Goal: Task Accomplishment & Management: Complete application form

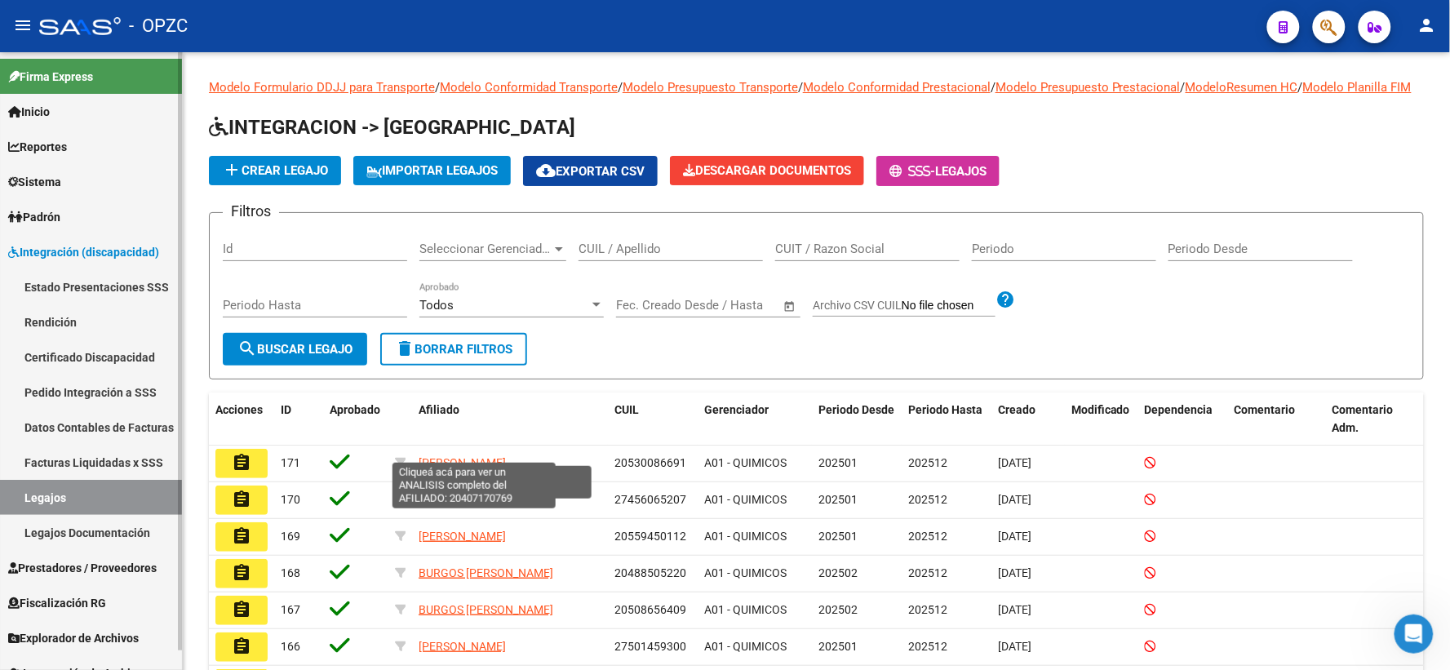
scroll to position [267, 0]
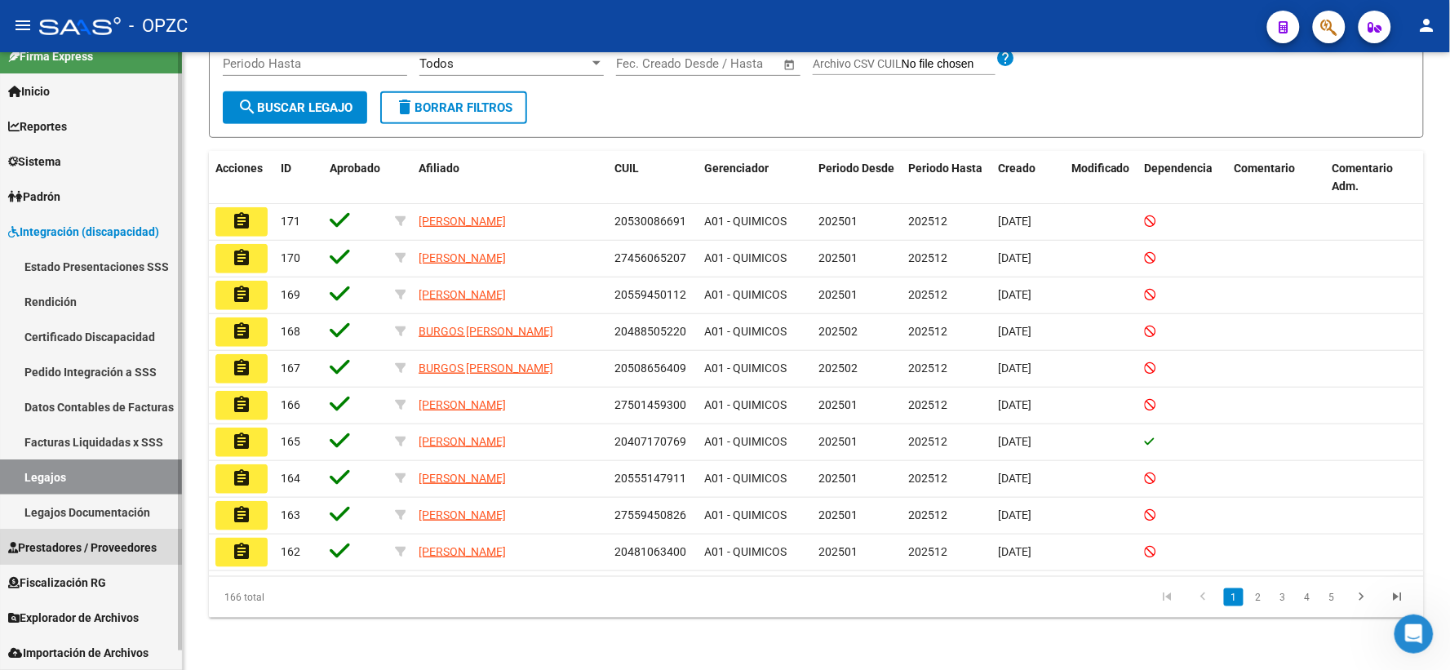
click at [109, 551] on span "Prestadores / Proveedores" at bounding box center [82, 548] width 149 height 18
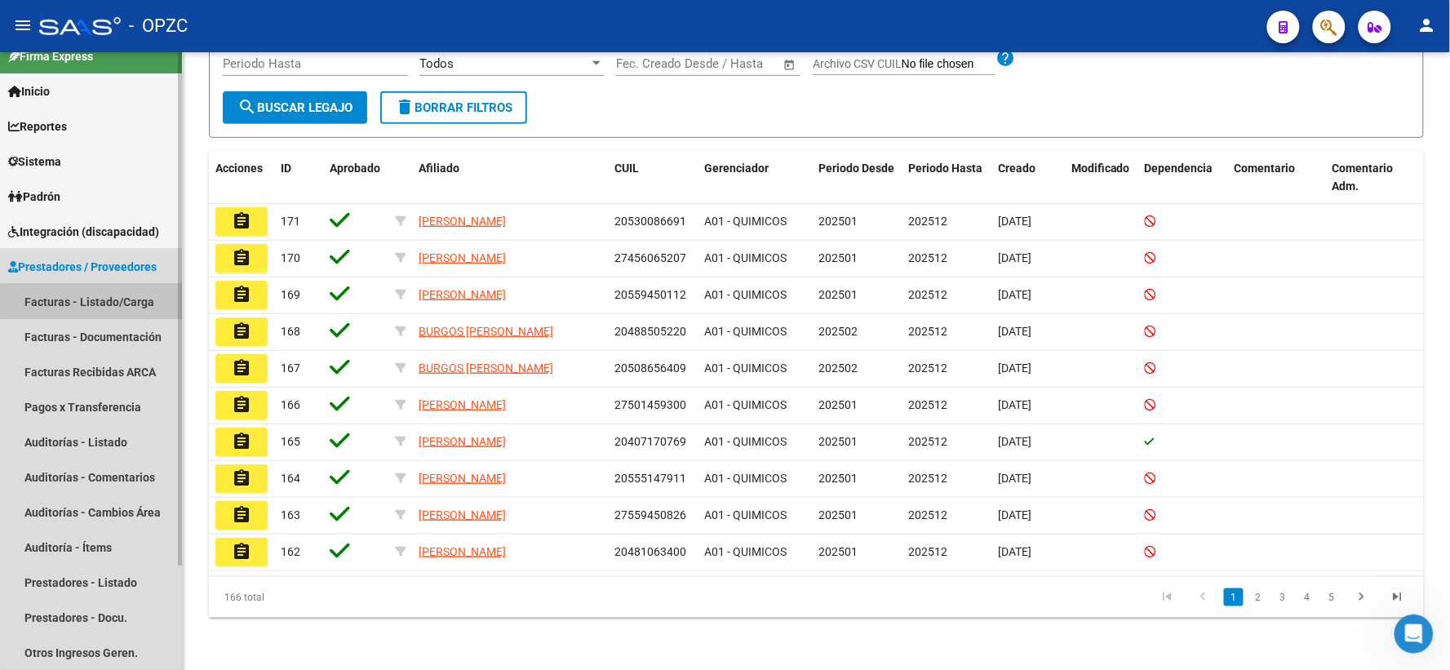
click at [114, 303] on link "Facturas - Listado/Carga" at bounding box center [91, 301] width 182 height 35
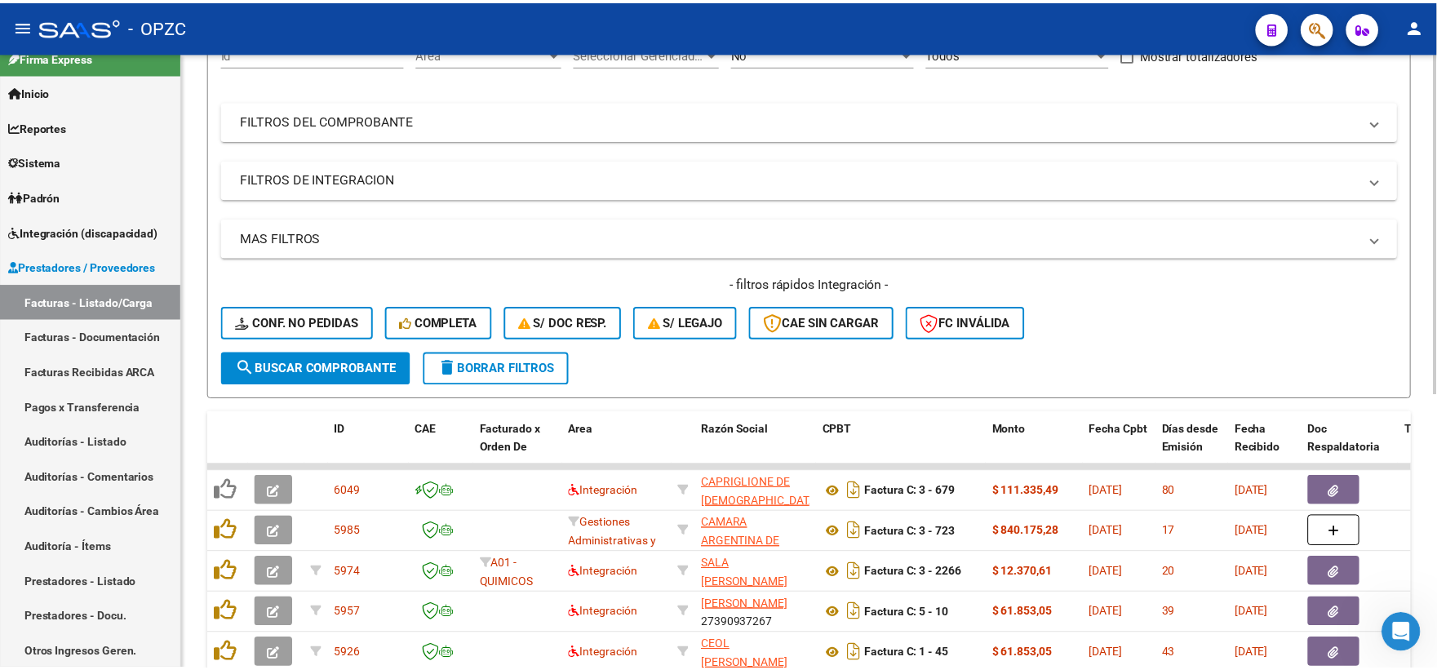
scroll to position [181, 0]
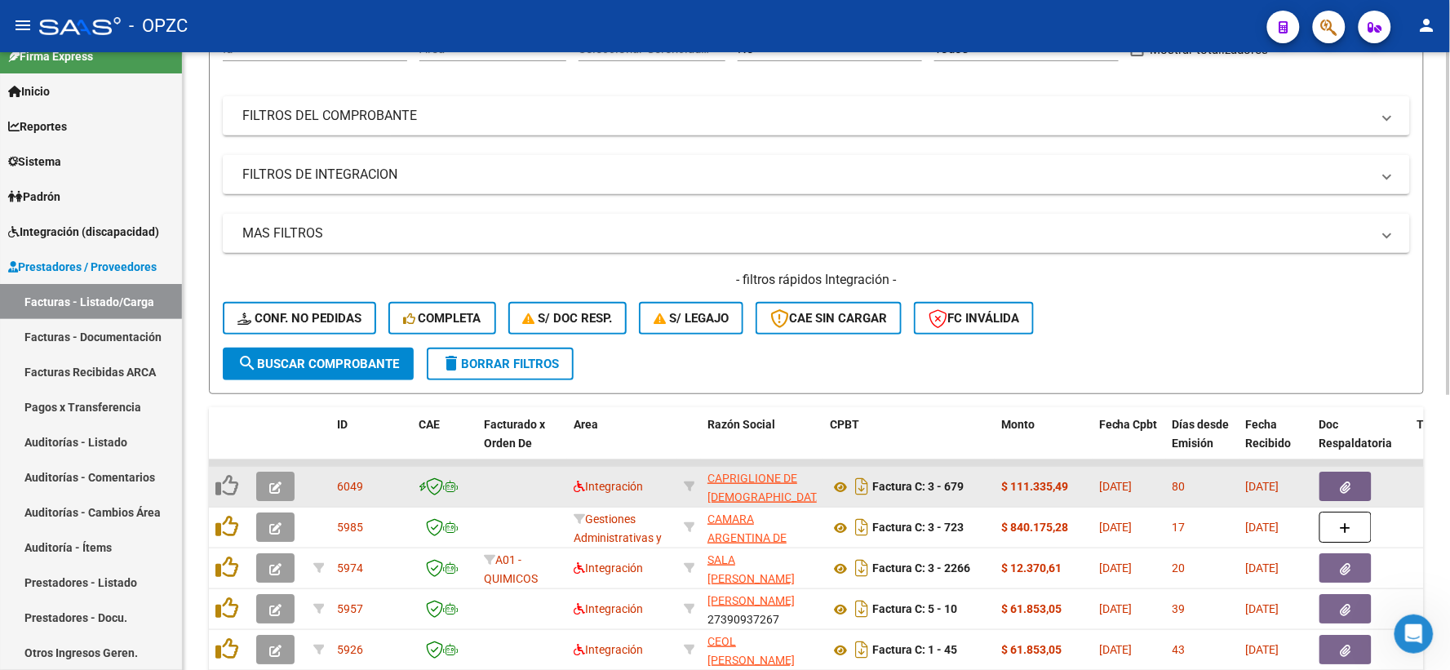
click at [264, 486] on button "button" at bounding box center [275, 486] width 38 height 29
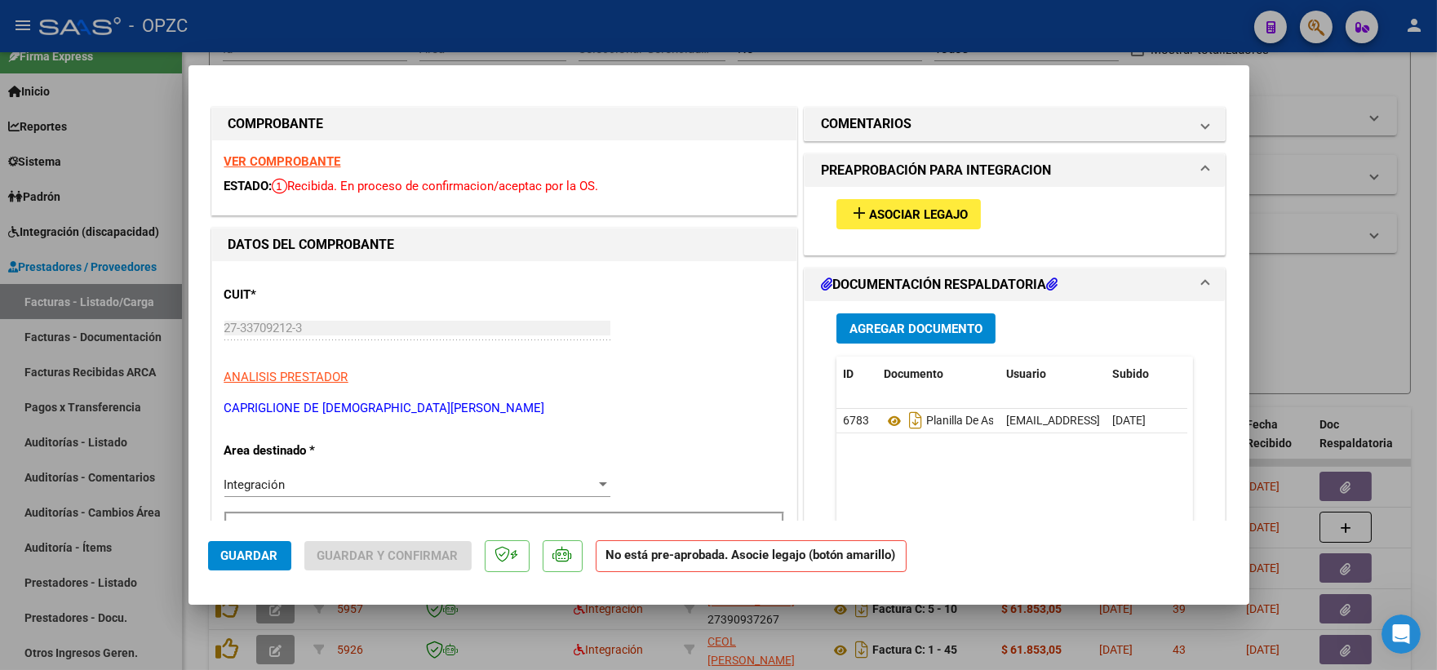
click at [904, 213] on span "Asociar Legajo" at bounding box center [918, 214] width 99 height 15
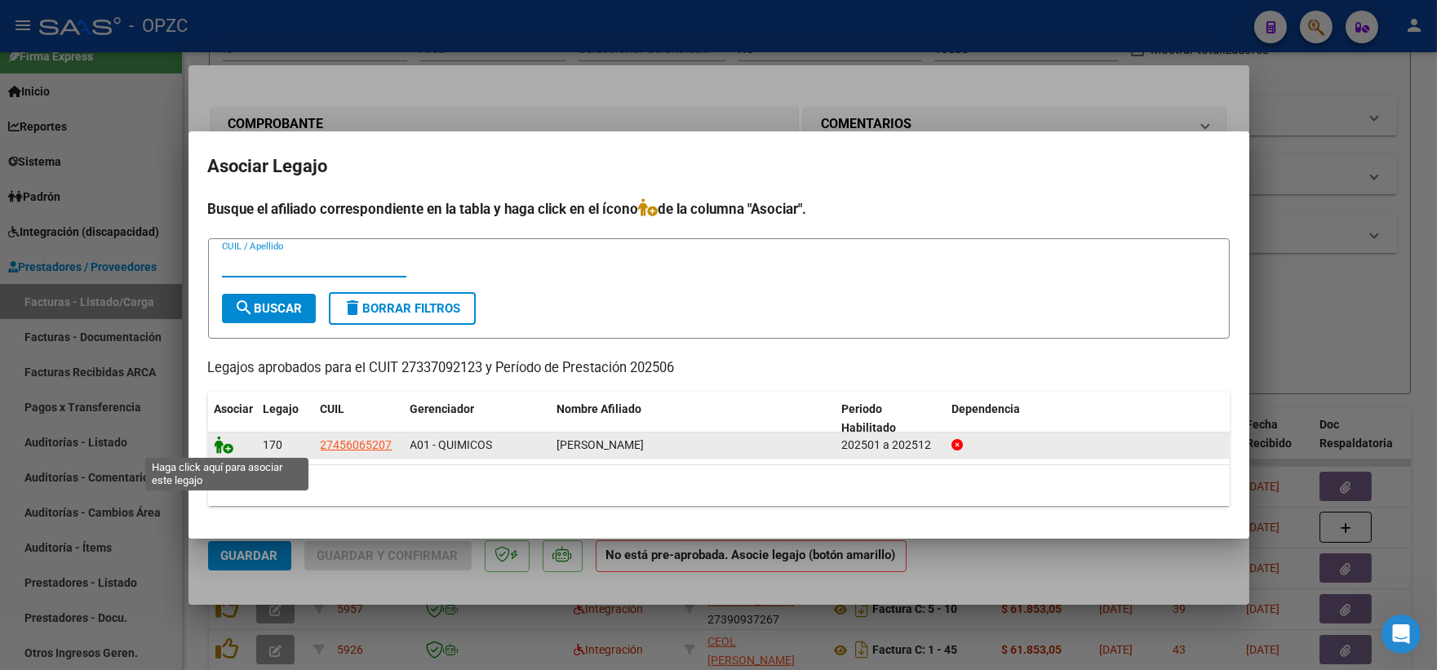
click at [224, 439] on icon at bounding box center [225, 445] width 20 height 18
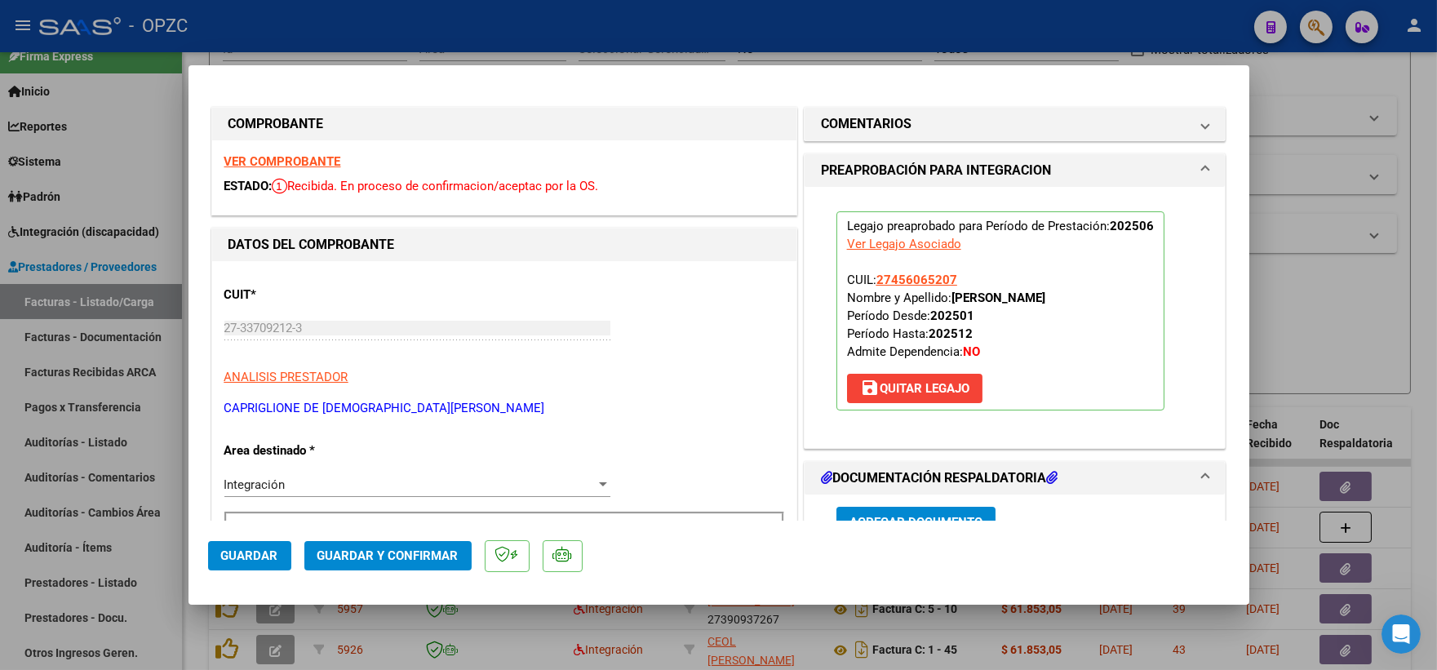
click at [263, 559] on span "Guardar" at bounding box center [249, 556] width 57 height 15
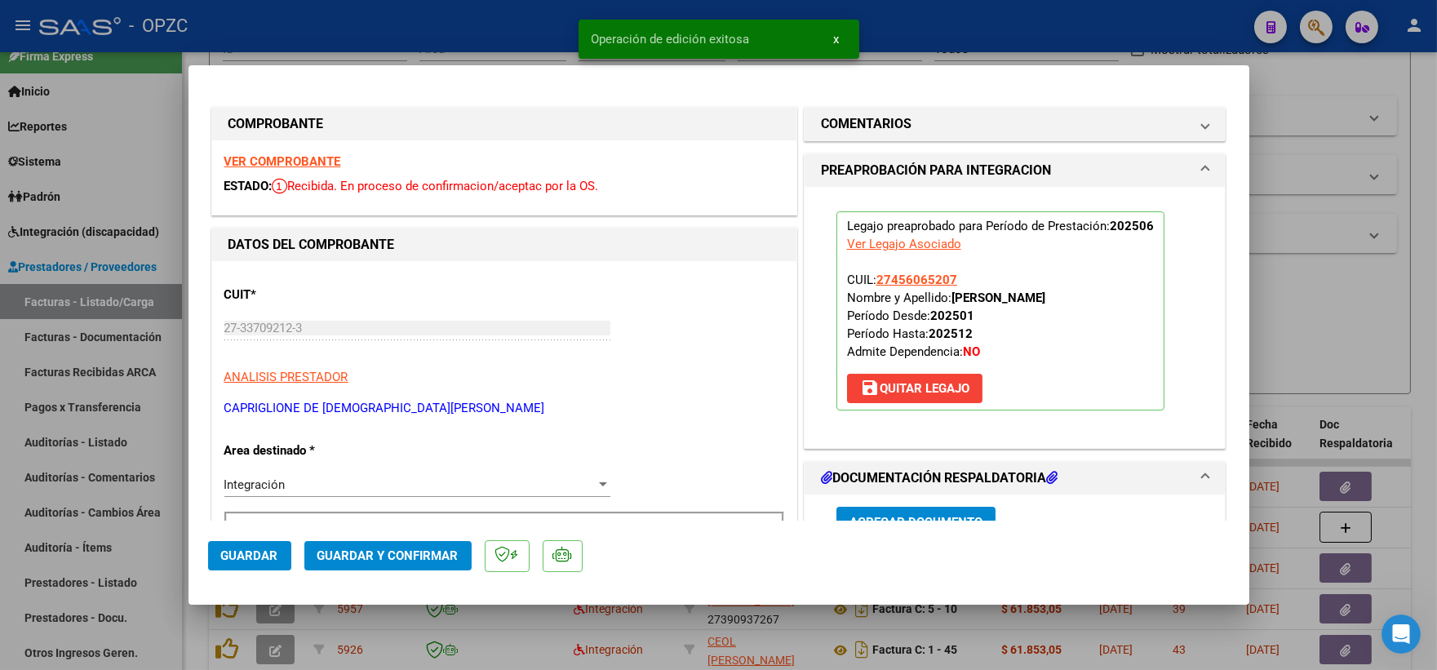
click at [1321, 328] on div at bounding box center [718, 335] width 1437 height 670
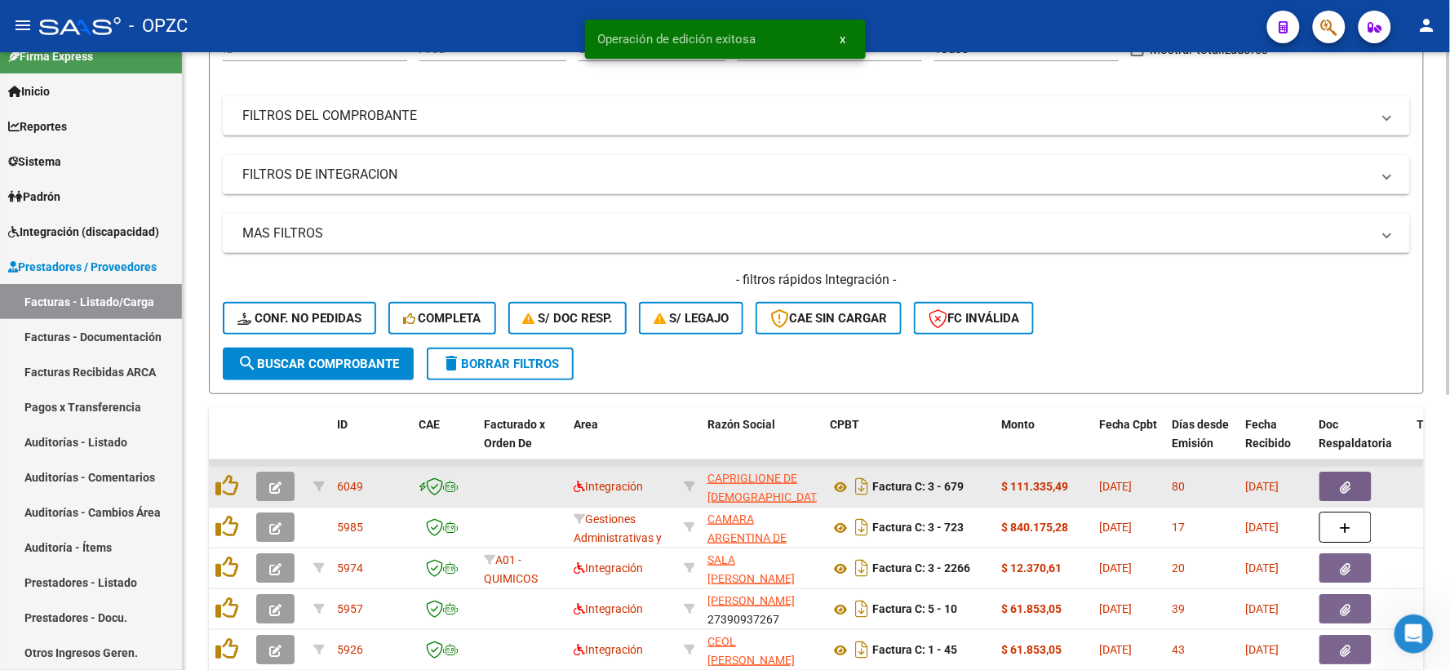
click at [278, 482] on icon "button" at bounding box center [275, 488] width 12 height 12
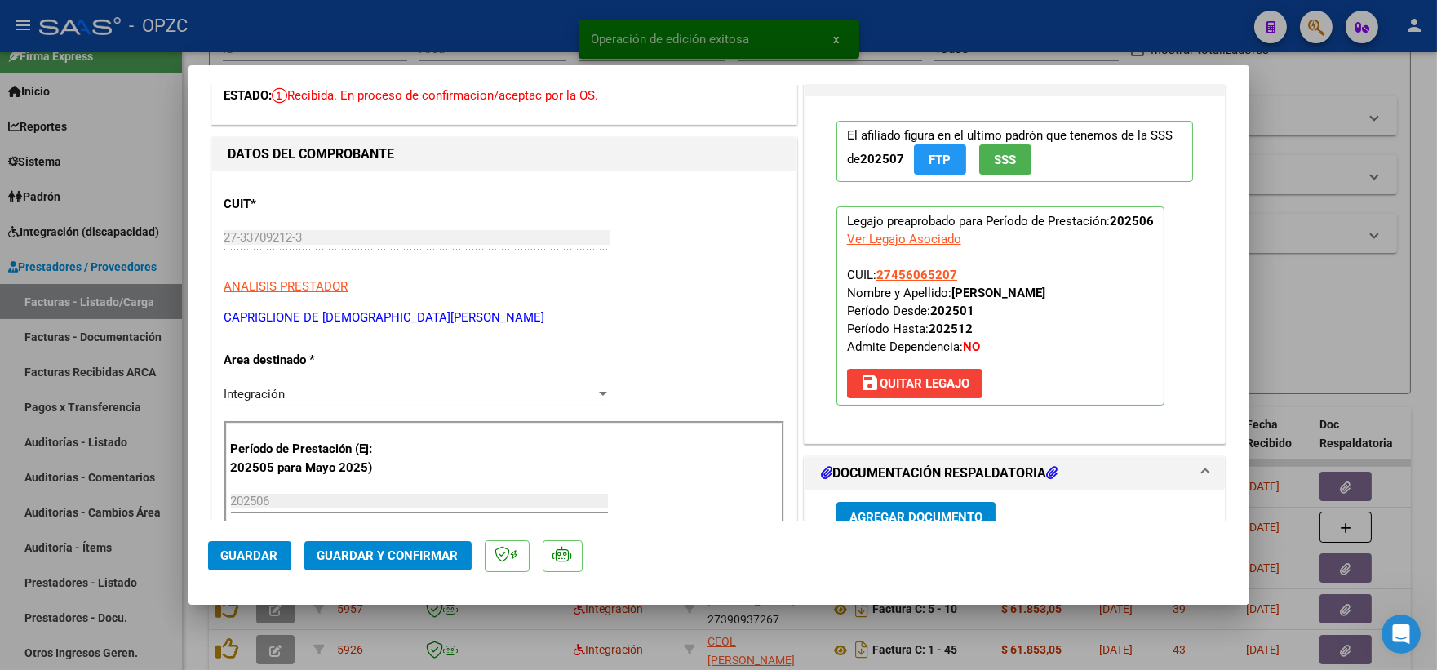
scroll to position [0, 0]
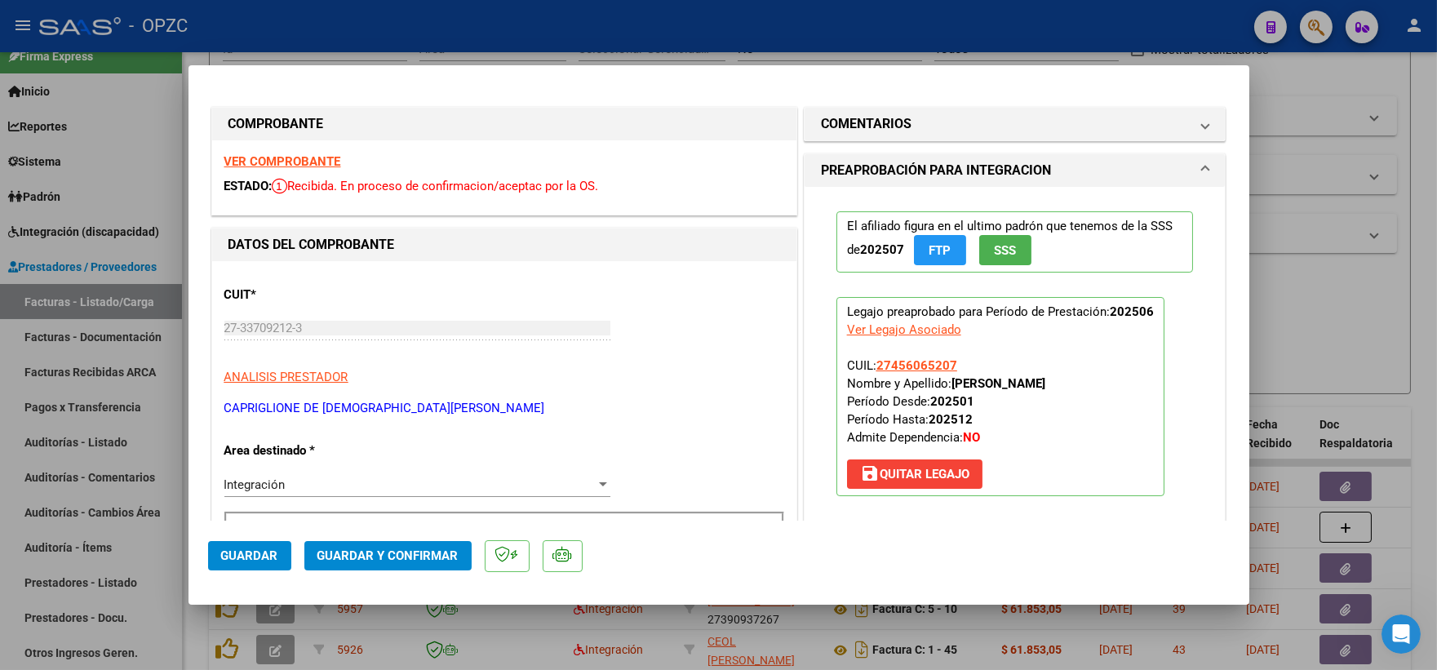
click at [299, 158] on strong "VER COMPROBANTE" at bounding box center [282, 161] width 117 height 15
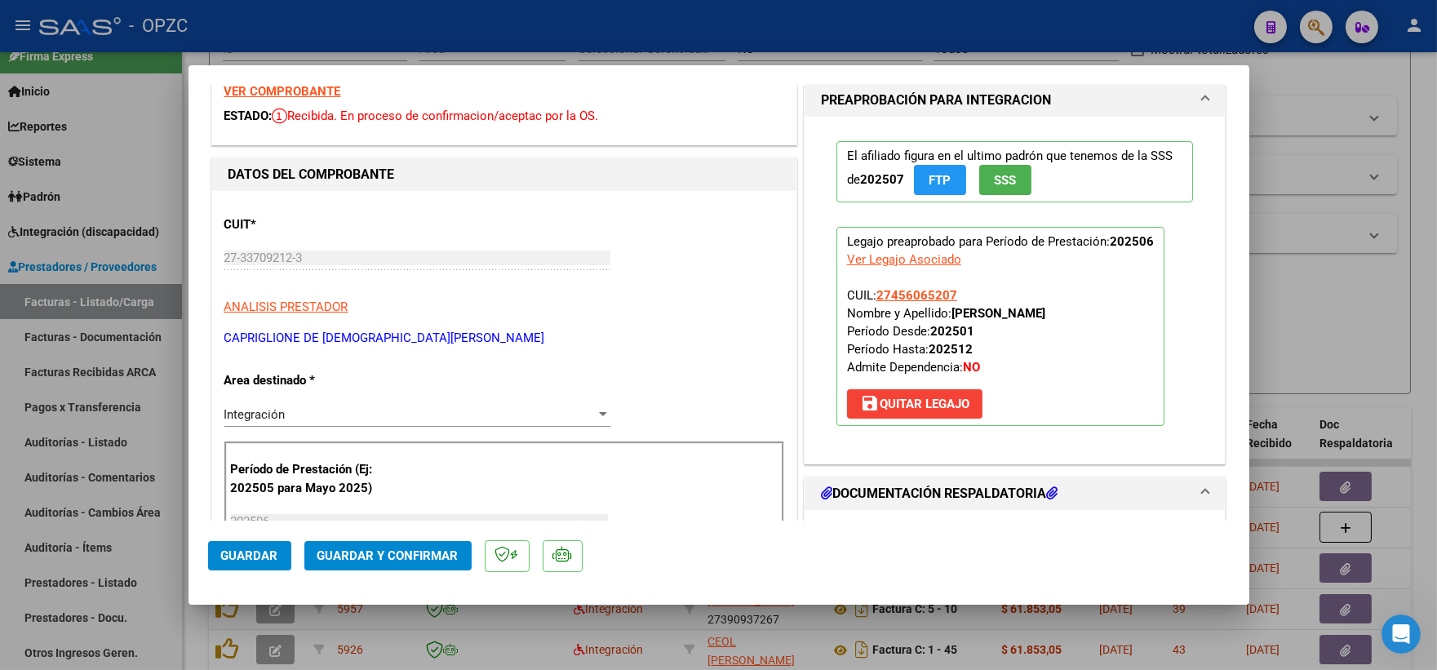
scroll to position [272, 0]
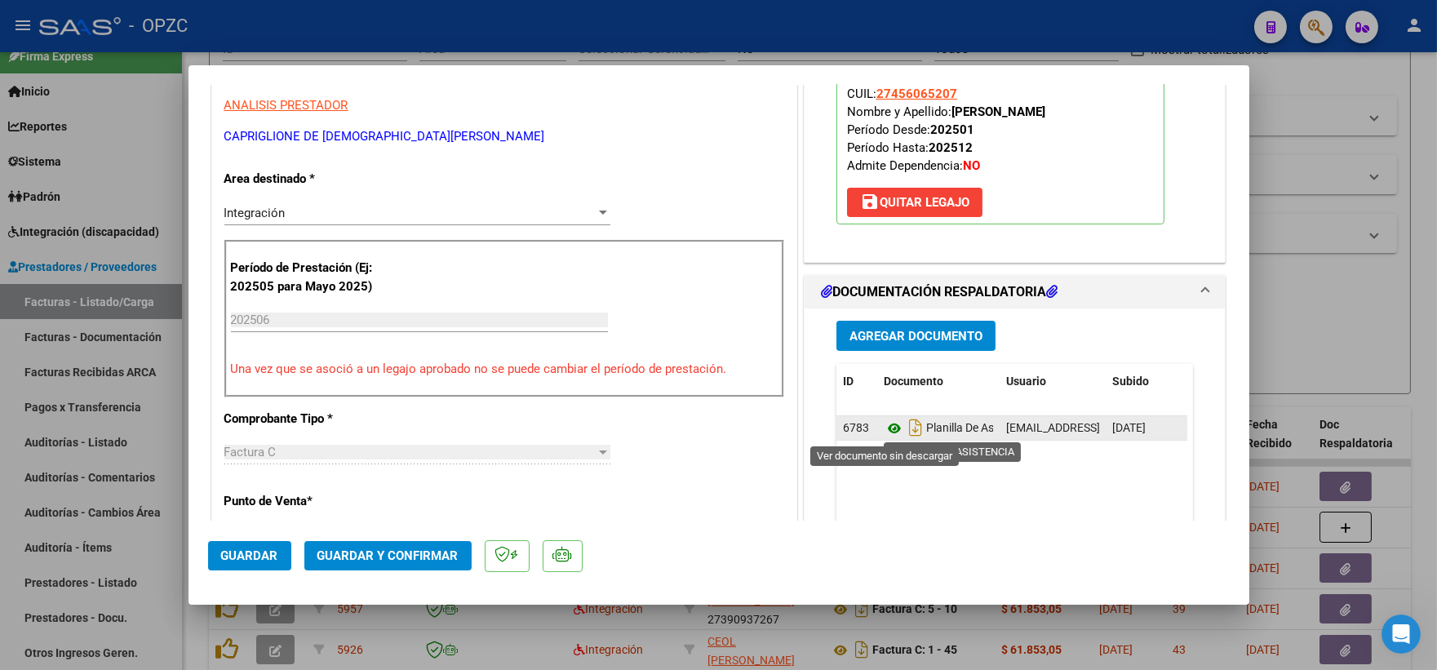
click at [892, 429] on icon at bounding box center [894, 429] width 21 height 20
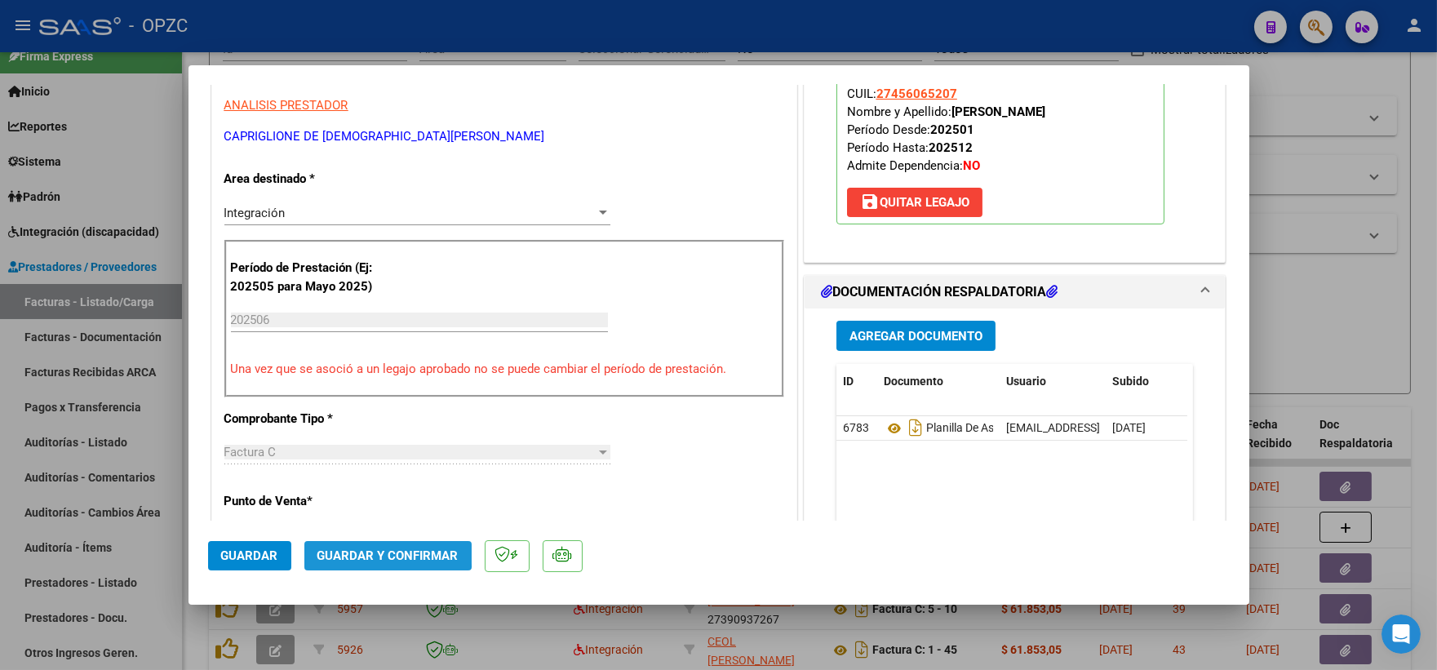
click at [380, 552] on span "Guardar y Confirmar" at bounding box center [388, 556] width 141 height 15
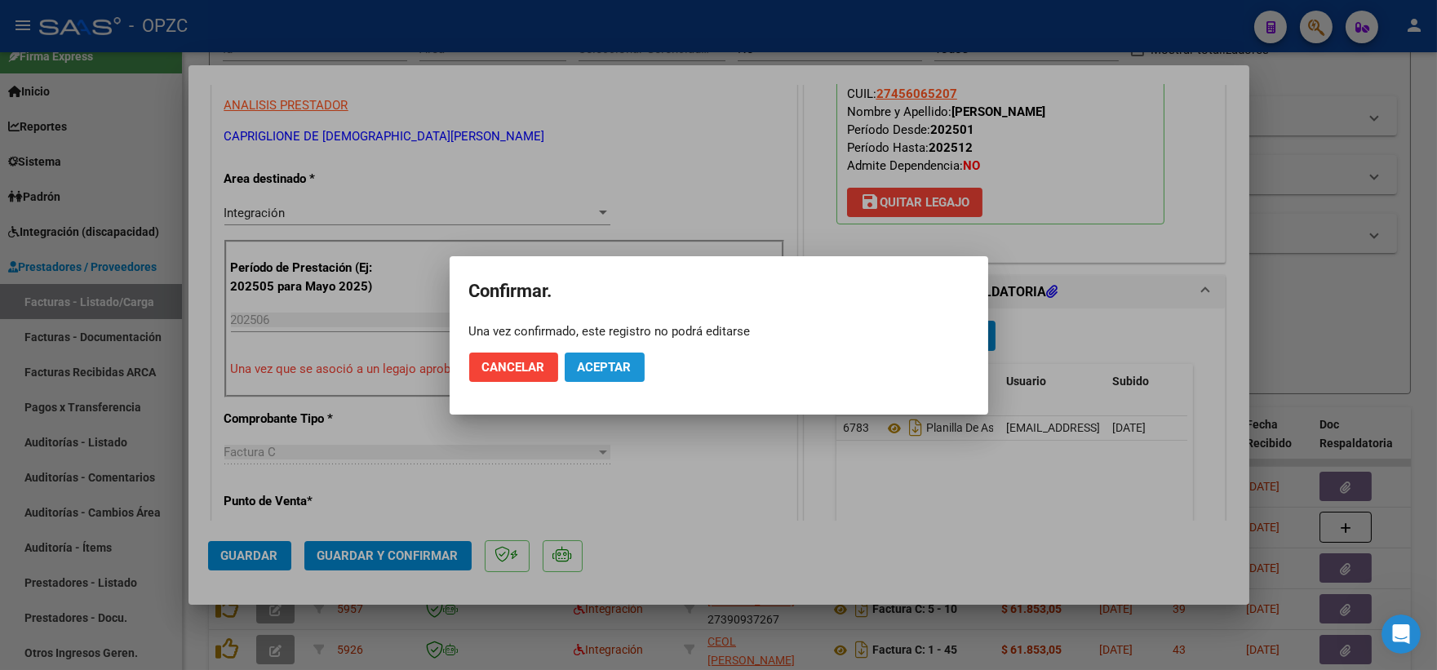
click at [604, 362] on span "Aceptar" at bounding box center [605, 367] width 54 height 15
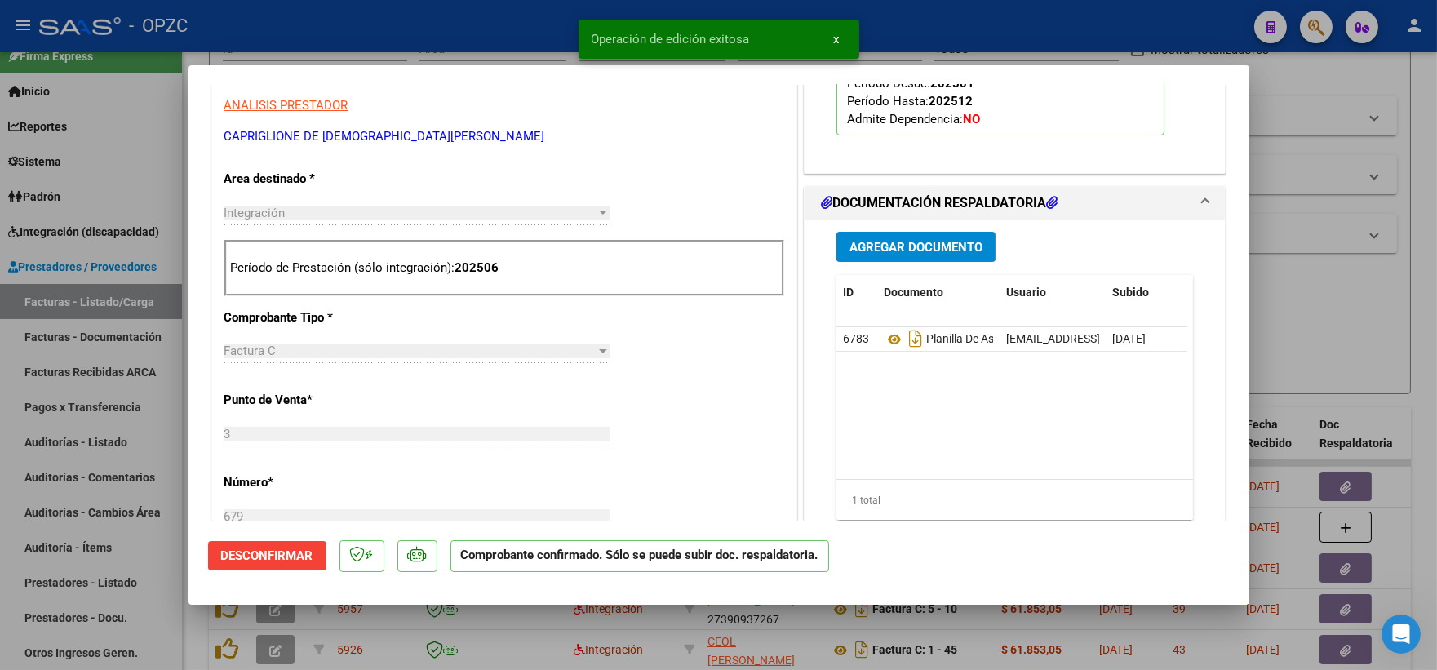
click at [1397, 319] on div at bounding box center [718, 335] width 1437 height 670
type input "$ 0,00"
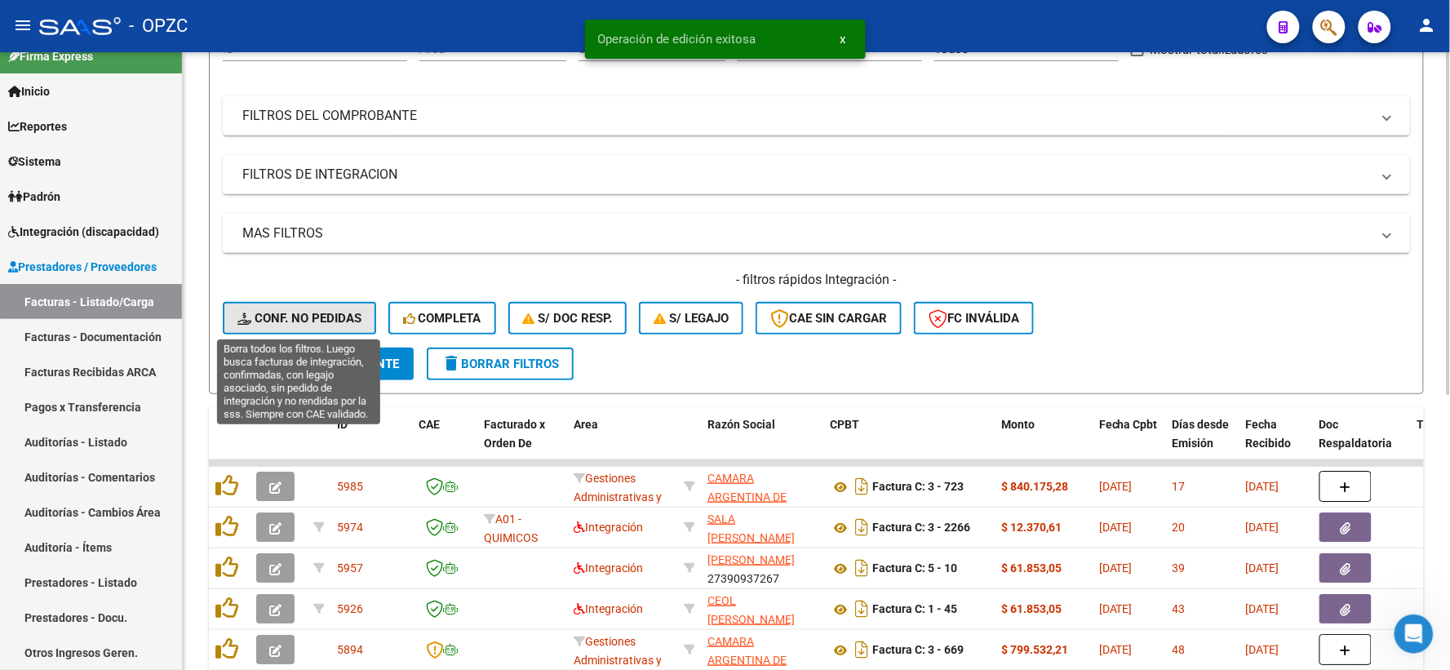
click at [312, 313] on span "Conf. no pedidas" at bounding box center [300, 318] width 124 height 15
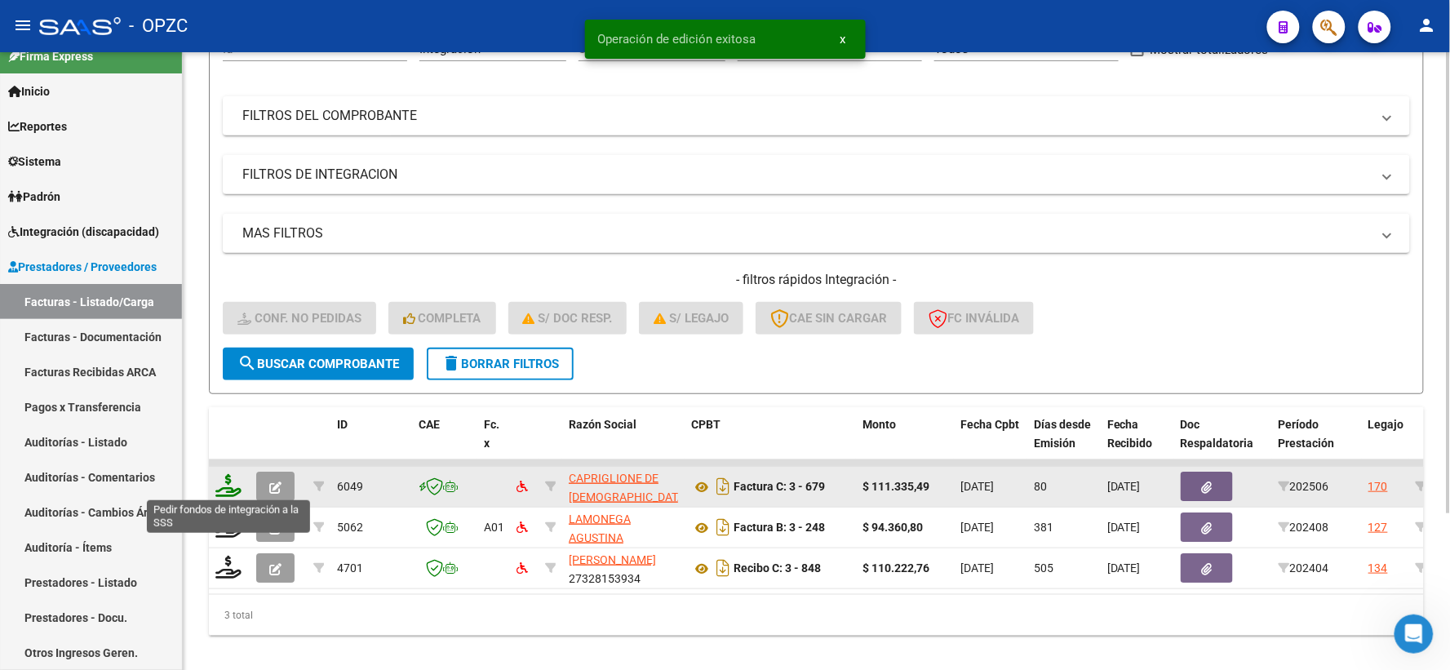
click at [238, 479] on icon at bounding box center [228, 485] width 26 height 23
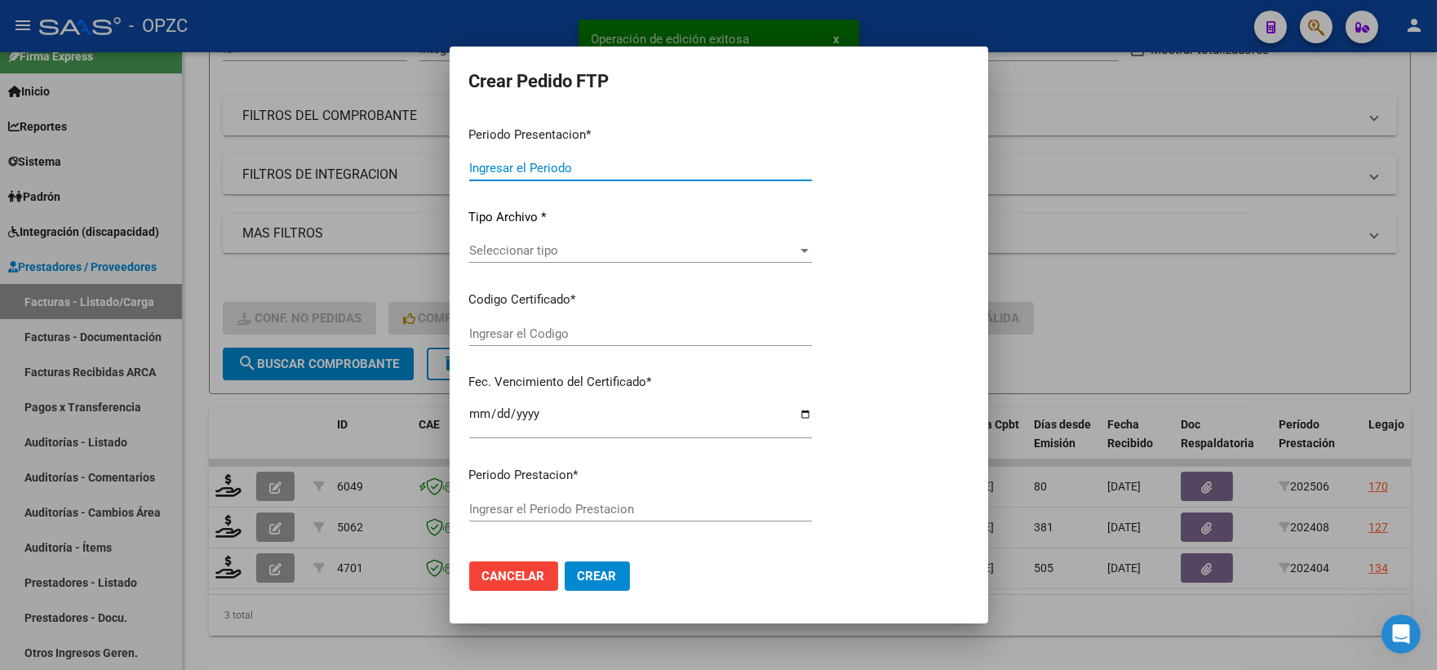
type input "202508"
type input "202506"
type input "$ 111.335,49"
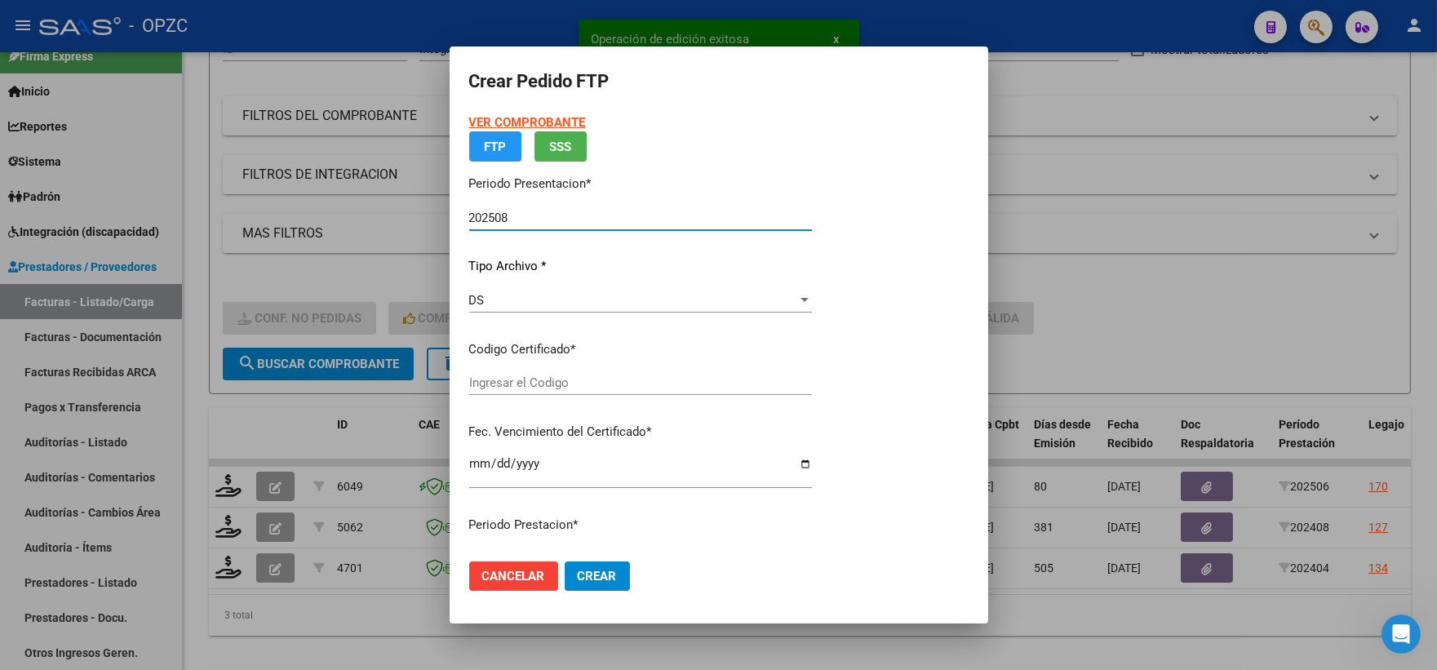
type input "ARG01000456065202019110620291106BS454"
type input "[DATE]"
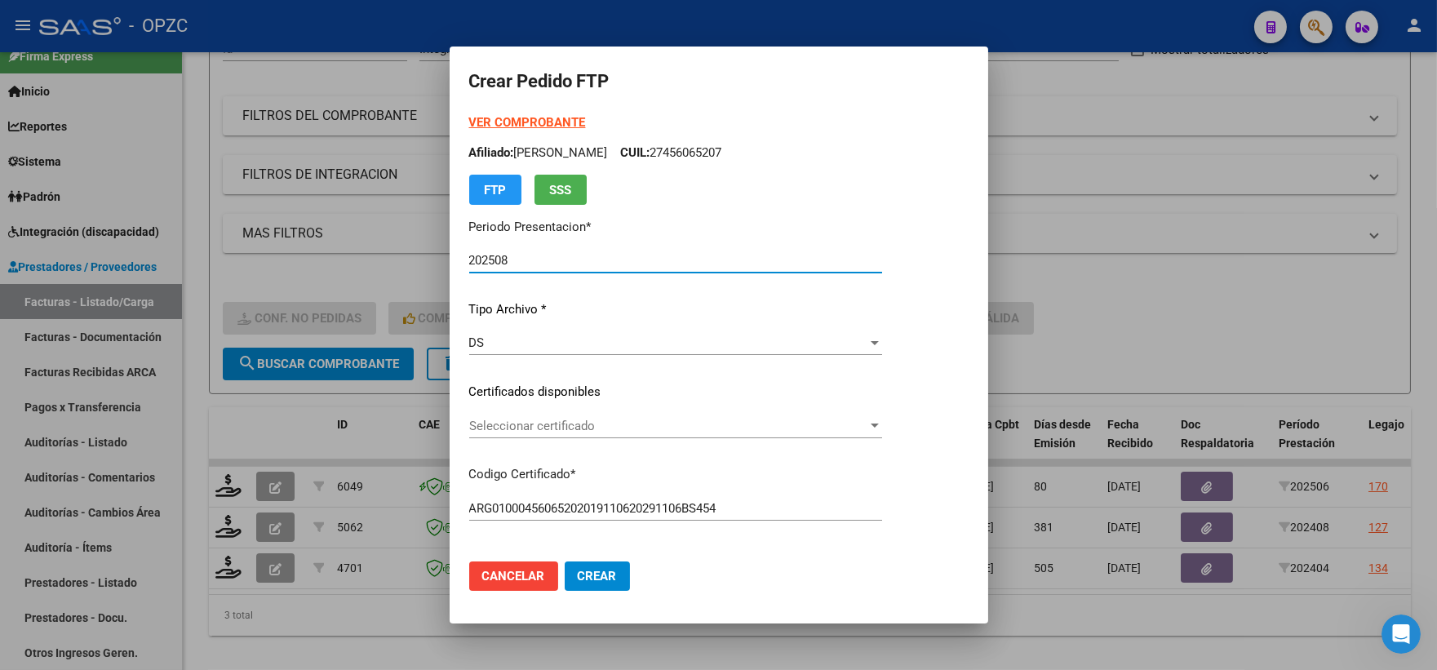
click at [868, 426] on span "Seleccionar certificado" at bounding box center [668, 426] width 398 height 15
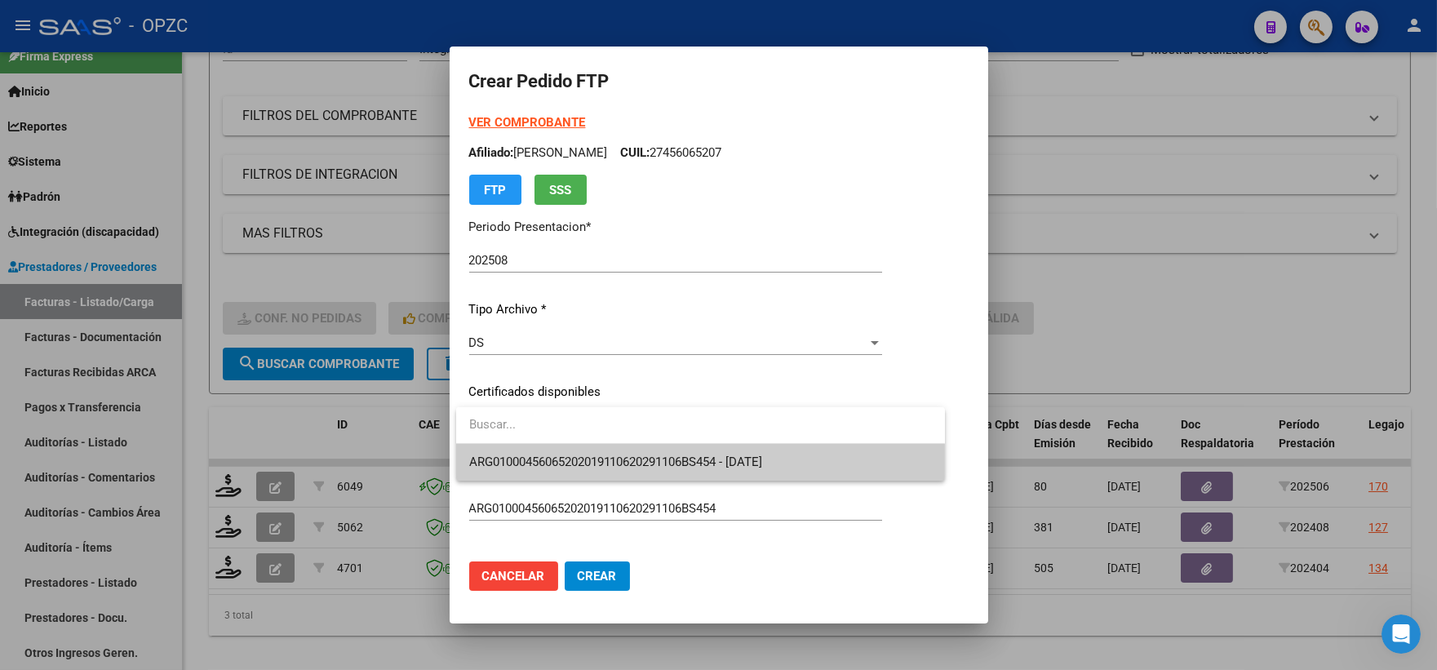
click at [684, 451] on span "ARG01000456065202019110620291106BS454 - [DATE]" at bounding box center [700, 462] width 463 height 37
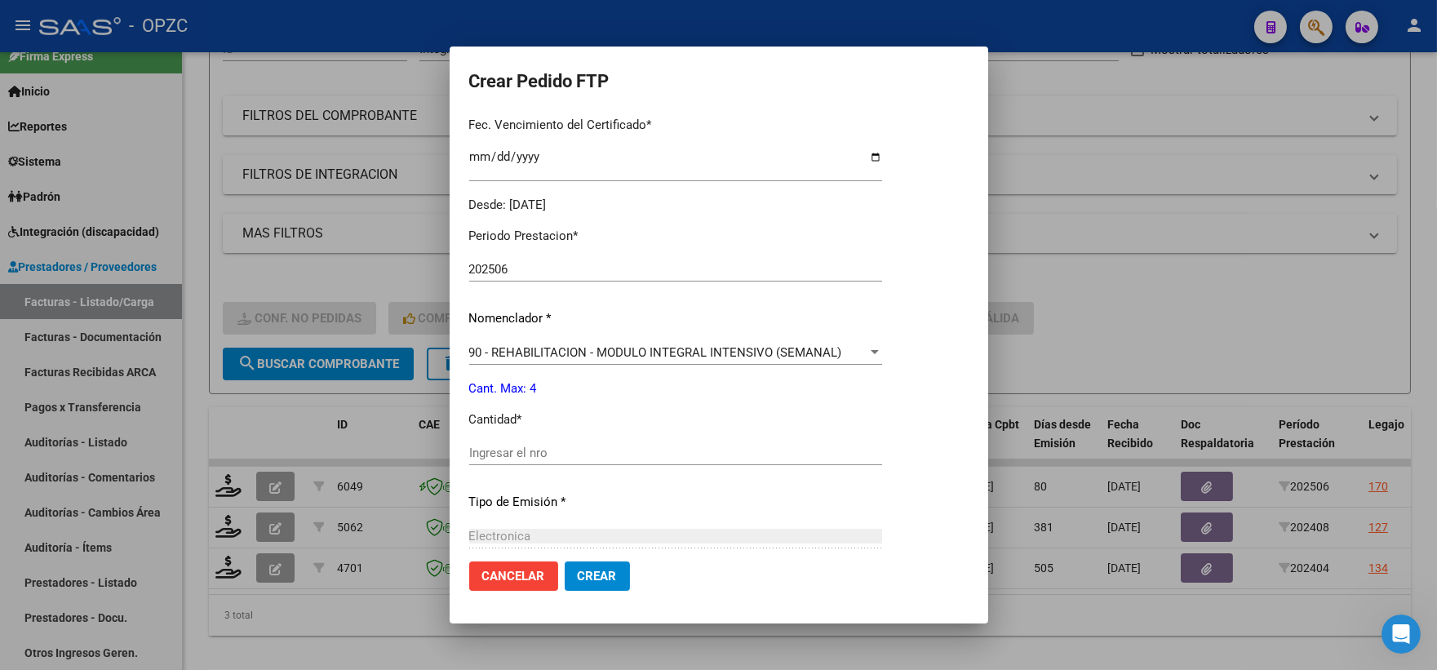
scroll to position [453, 0]
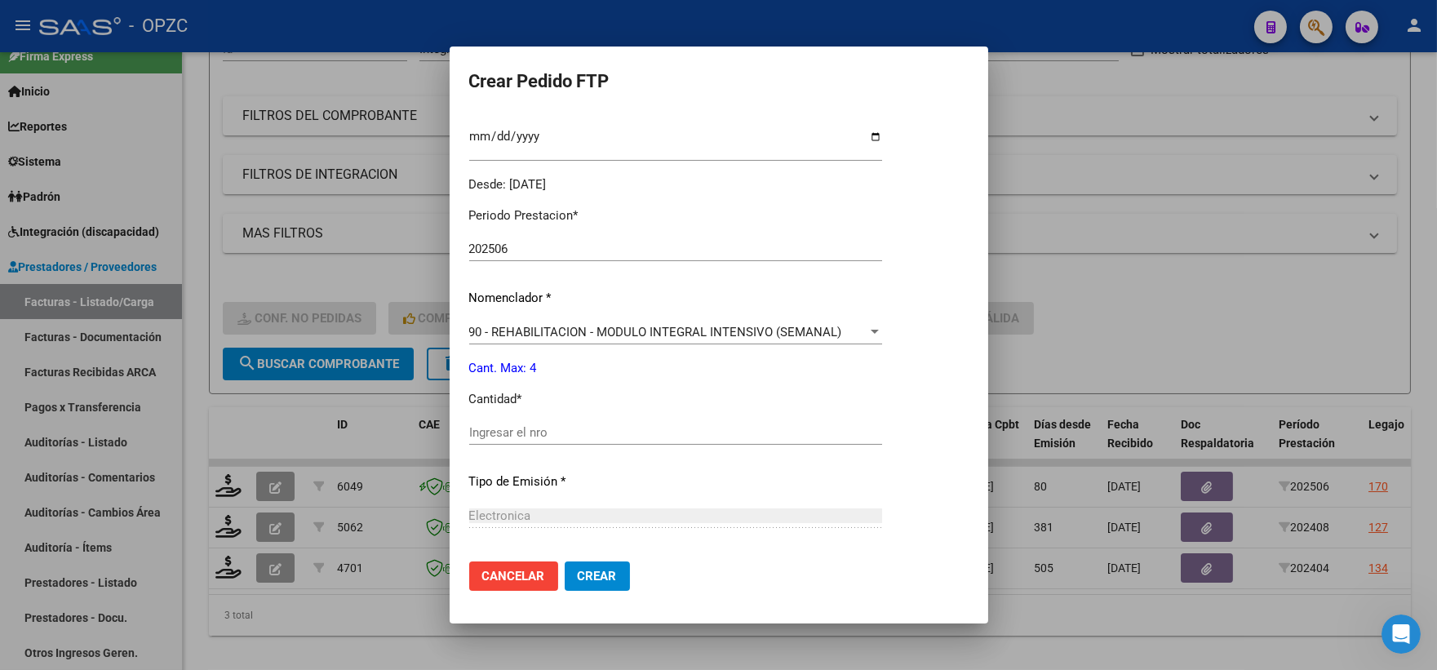
click at [623, 422] on div "Ingresar el nro" at bounding box center [675, 432] width 413 height 24
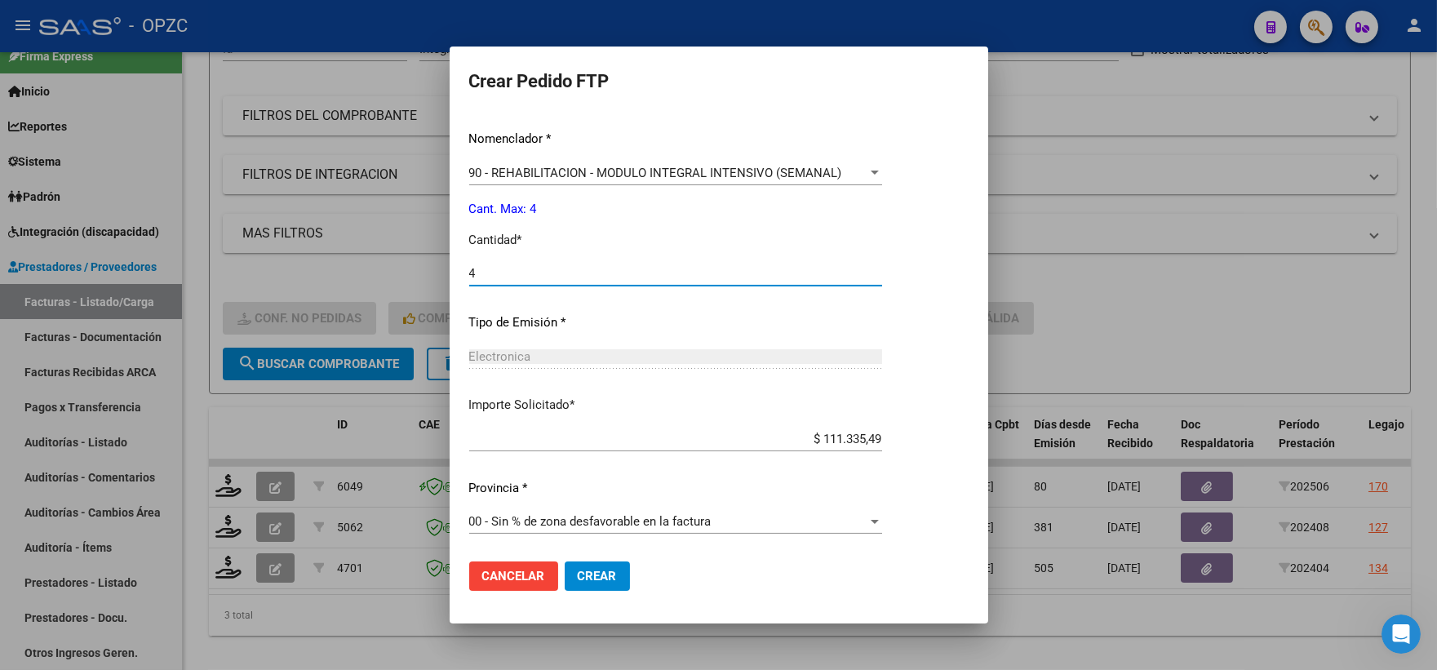
scroll to position [613, 0]
type input "4"
click at [597, 583] on span "Crear" at bounding box center [597, 576] width 39 height 15
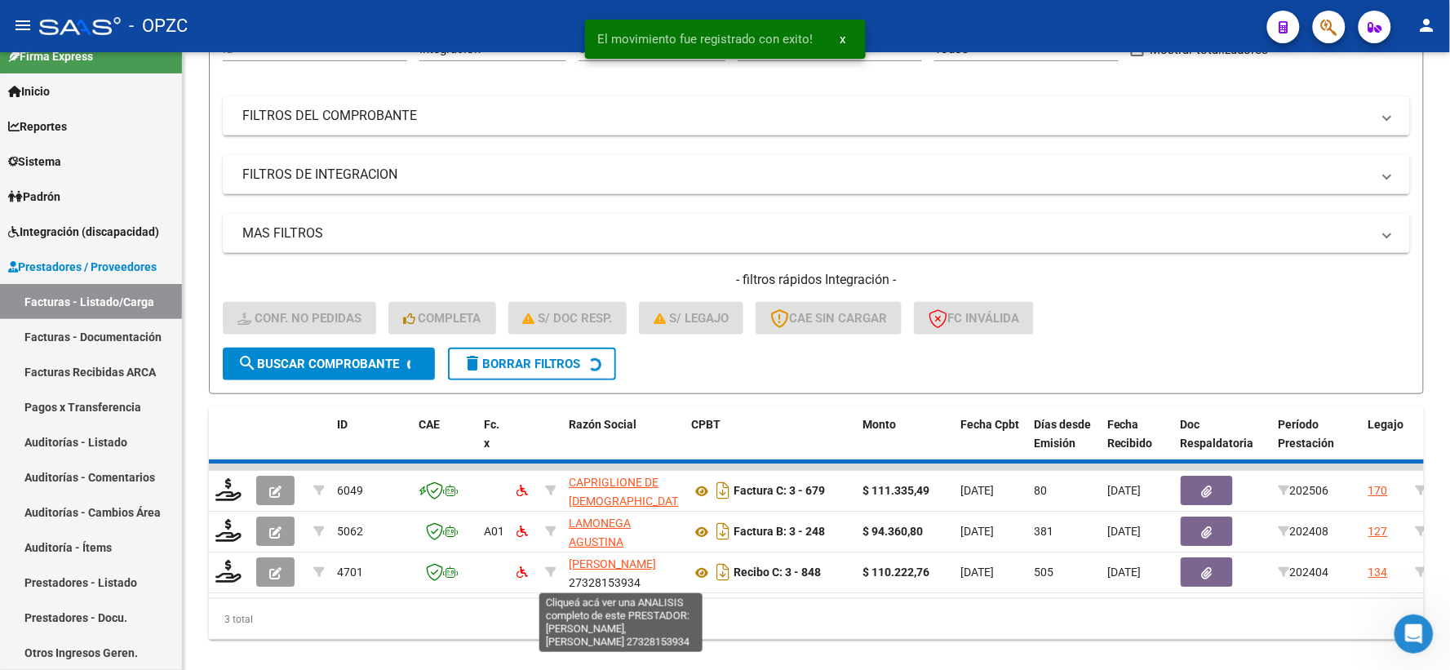
scroll to position [170, 0]
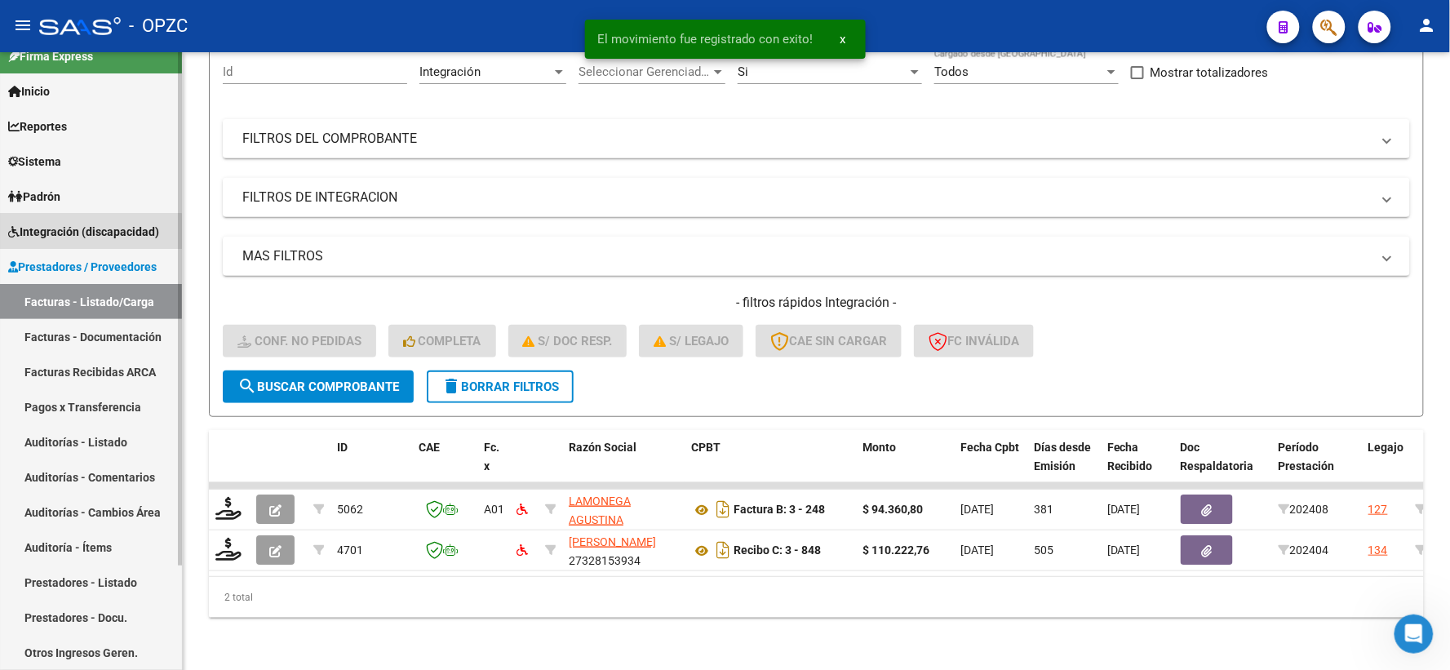
click at [43, 239] on span "Integración (discapacidad)" at bounding box center [83, 232] width 151 height 18
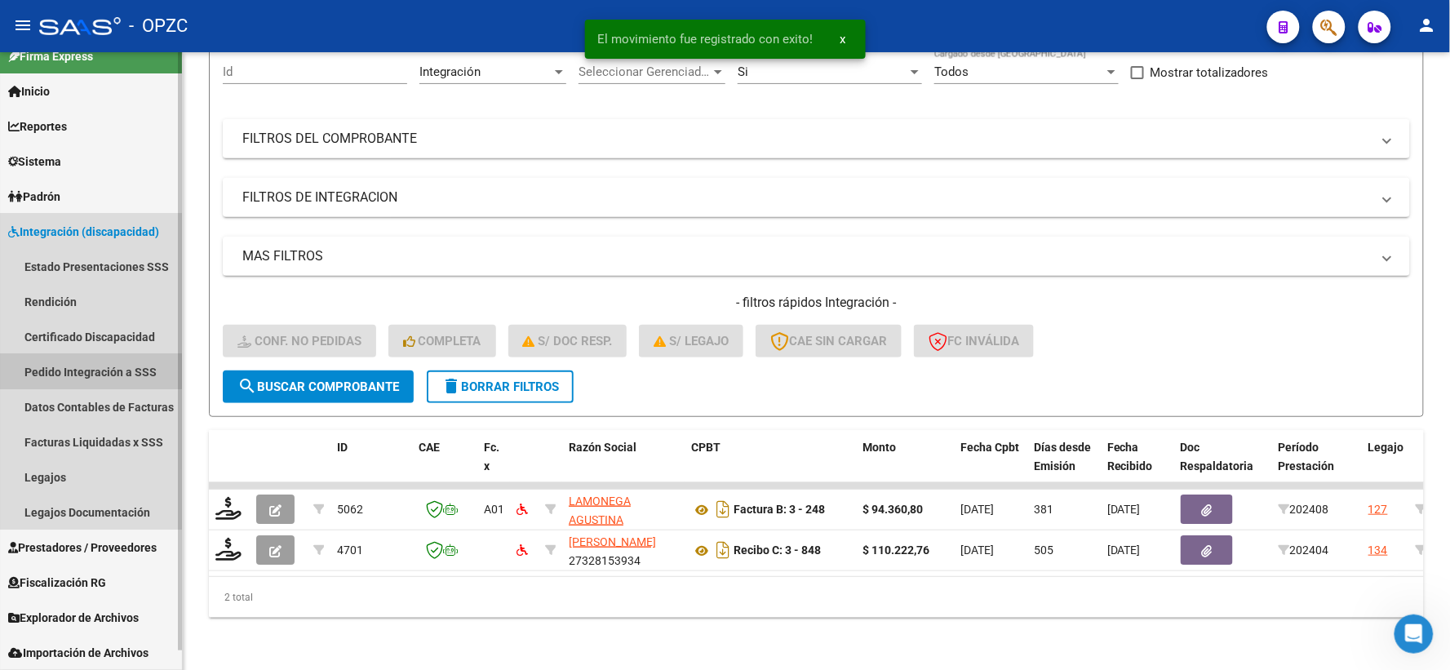
click at [84, 364] on link "Pedido Integración a SSS" at bounding box center [91, 371] width 182 height 35
